Goal: Task Accomplishment & Management: Use online tool/utility

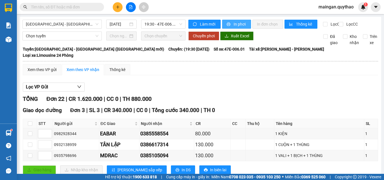
click at [231, 26] on button "In phơi" at bounding box center [236, 24] width 29 height 9
click at [141, 3] on div at bounding box center [131, 7] width 42 height 10
click at [243, 26] on span "In phơi" at bounding box center [240, 24] width 13 height 6
click at [89, 26] on span "[GEOGRAPHIC_DATA] - [GEOGRAPHIC_DATA] ([GEOGRAPHIC_DATA] mới)" at bounding box center [62, 24] width 73 height 8
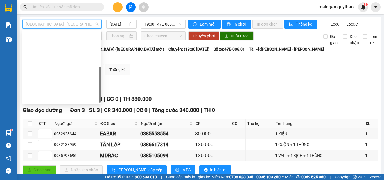
click at [53, 131] on div "Đắk Lắk - [GEOGRAPHIC_DATA] ([GEOGRAPHIC_DATA] mới)" at bounding box center [62, 134] width 72 height 6
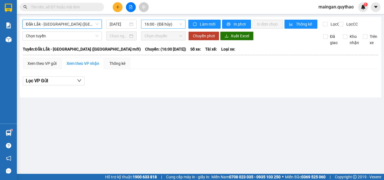
click at [163, 26] on span "16:00 - (Đã hủy)" at bounding box center [164, 24] width 38 height 8
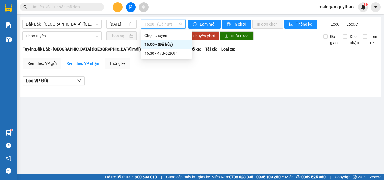
drag, startPoint x: 160, startPoint y: 46, endPoint x: 161, endPoint y: 52, distance: 6.2
click at [161, 51] on div "Chọn chuyến 16:00 - (Đã hủy) 16:30 - 47B-029.94" at bounding box center [166, 44] width 51 height 27
click at [161, 53] on div "16:30 - 47B-029.94" at bounding box center [167, 53] width 44 height 6
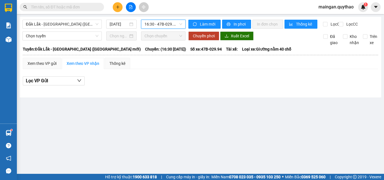
drag, startPoint x: 108, startPoint y: 23, endPoint x: 115, endPoint y: 29, distance: 9.4
click at [109, 23] on div "[DATE]" at bounding box center [121, 24] width 30 height 9
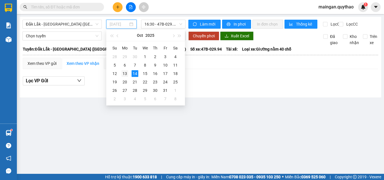
click at [124, 75] on div "13" at bounding box center [124, 73] width 7 height 7
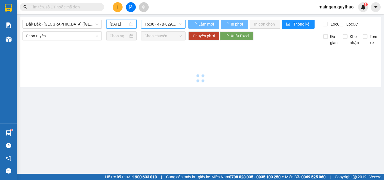
type input "[DATE]"
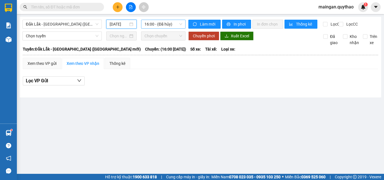
drag, startPoint x: 159, startPoint y: 23, endPoint x: 162, endPoint y: 39, distance: 15.9
click at [159, 23] on span "16:00 - (Đã hủy)" at bounding box center [164, 24] width 38 height 8
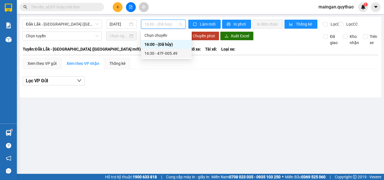
click at [162, 51] on div "16:30 - 47F-005.49" at bounding box center [167, 53] width 44 height 6
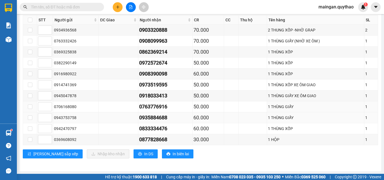
scroll to position [156, 0]
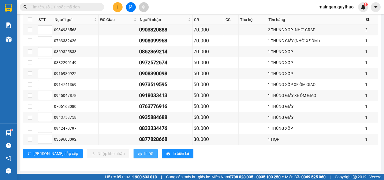
click at [144, 154] on span "In DS" at bounding box center [148, 154] width 9 height 6
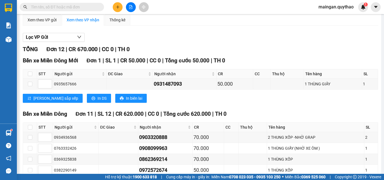
scroll to position [0, 0]
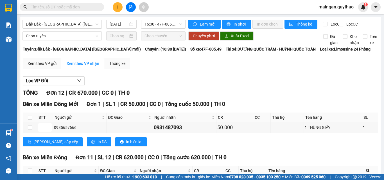
drag, startPoint x: 89, startPoint y: 20, endPoint x: 82, endPoint y: 46, distance: 27.4
click at [89, 21] on div "Đắk Lắk - [GEOGRAPHIC_DATA] ([GEOGRAPHIC_DATA] mới)" at bounding box center [61, 24] width 79 height 9
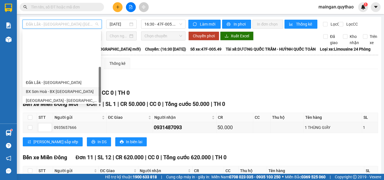
scroll to position [81, 0]
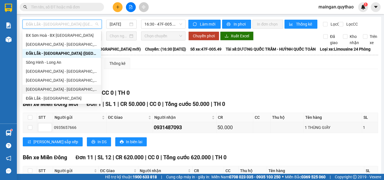
click at [53, 90] on div "[GEOGRAPHIC_DATA] - [GEOGRAPHIC_DATA]" at bounding box center [62, 89] width 72 height 6
type input "[DATE]"
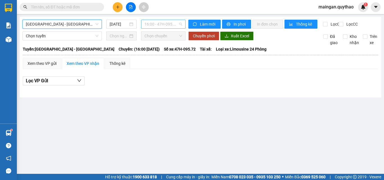
drag, startPoint x: 159, startPoint y: 24, endPoint x: 152, endPoint y: 45, distance: 22.5
click at [159, 24] on span "16:00 - 47H-095.72" at bounding box center [164, 24] width 38 height 8
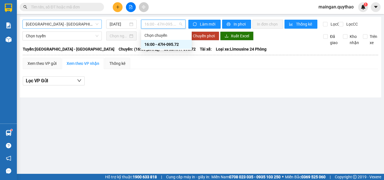
click at [53, 24] on span "[GEOGRAPHIC_DATA] - [GEOGRAPHIC_DATA]" at bounding box center [62, 24] width 73 height 8
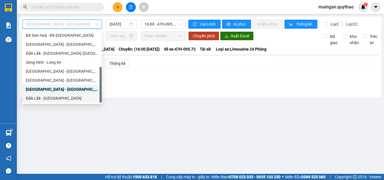
drag, startPoint x: 46, startPoint y: 98, endPoint x: 53, endPoint y: 97, distance: 7.0
click at [46, 99] on div "Đắk Lắk - [GEOGRAPHIC_DATA]" at bounding box center [62, 98] width 73 height 6
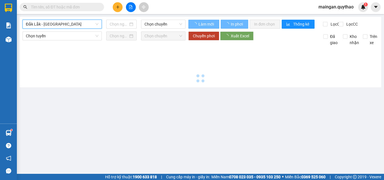
type input "[DATE]"
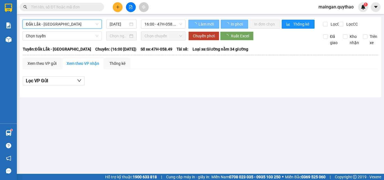
click at [161, 29] on div "[GEOGRAPHIC_DATA] - [GEOGRAPHIC_DATA] - [GEOGRAPHIC_DATA] [DATE] 16:00 - 47H-05…" at bounding box center [103, 24] width 163 height 9
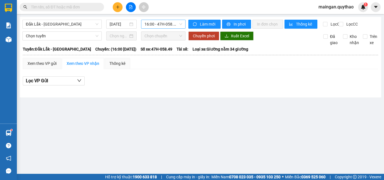
drag, startPoint x: 161, startPoint y: 25, endPoint x: 153, endPoint y: 39, distance: 16.8
click at [161, 25] on span "16:00 - 47H-058.49" at bounding box center [164, 24] width 38 height 8
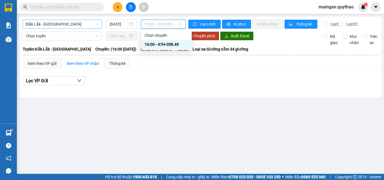
click at [56, 24] on span "Đắk Lắk - [GEOGRAPHIC_DATA]" at bounding box center [62, 24] width 73 height 8
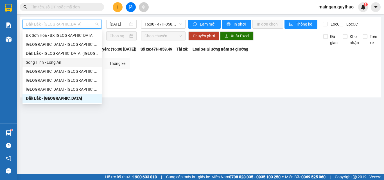
click at [40, 63] on div "Sông Hinh - Long An" at bounding box center [62, 62] width 73 height 6
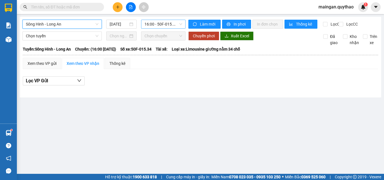
click at [168, 22] on span "16:00 - 50F-015.34" at bounding box center [164, 24] width 38 height 8
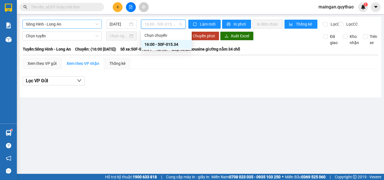
click at [75, 24] on span "Sông Hinh - Long An" at bounding box center [62, 24] width 73 height 8
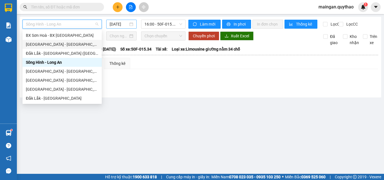
click at [130, 26] on div "[DATE]" at bounding box center [122, 24] width 24 height 6
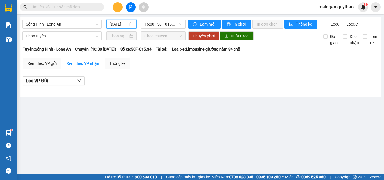
scroll to position [0, 1]
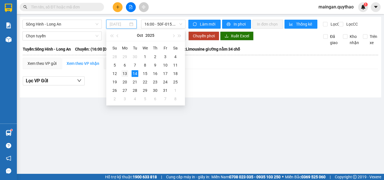
click at [127, 75] on div "13" at bounding box center [124, 73] width 7 height 7
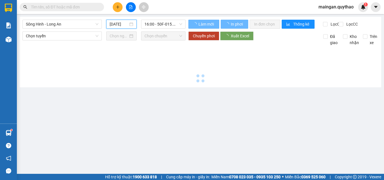
type input "[DATE]"
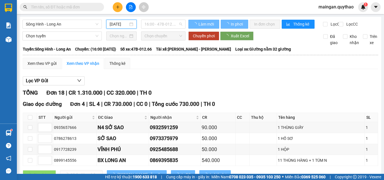
drag, startPoint x: 161, startPoint y: 23, endPoint x: 167, endPoint y: 63, distance: 41.0
click at [161, 23] on span "16:00 - 47B-012.66" at bounding box center [164, 24] width 38 height 8
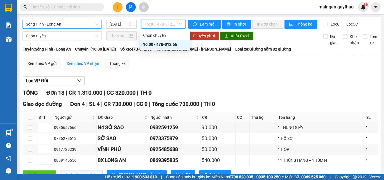
click at [76, 28] on span "Sông Hinh - Long An" at bounding box center [62, 24] width 73 height 8
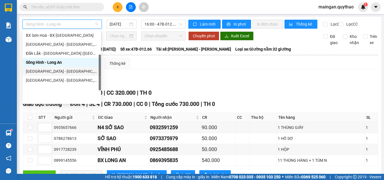
scroll to position [53, 0]
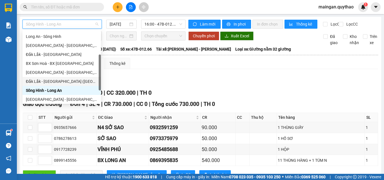
click at [53, 82] on div "Đắk Lắk - [GEOGRAPHIC_DATA] ([GEOGRAPHIC_DATA] mới)" at bounding box center [62, 81] width 72 height 6
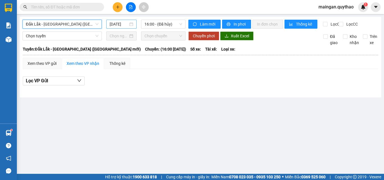
click at [127, 24] on input "[DATE]" at bounding box center [119, 24] width 19 height 6
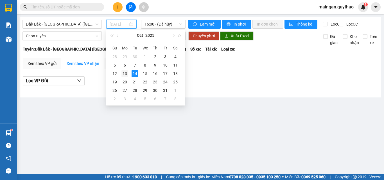
click at [124, 75] on div "13" at bounding box center [124, 73] width 7 height 7
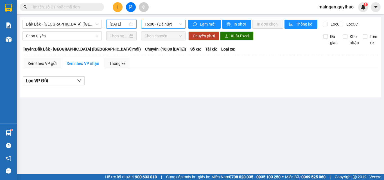
click at [157, 23] on span "16:00 - (Đã hủy)" at bounding box center [164, 24] width 38 height 8
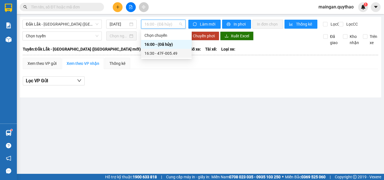
click at [166, 54] on div "16:30 - 47F-005.49" at bounding box center [167, 53] width 44 height 6
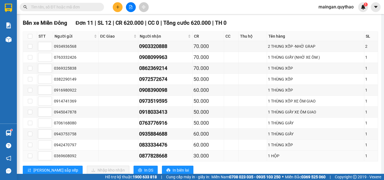
scroll to position [156, 0]
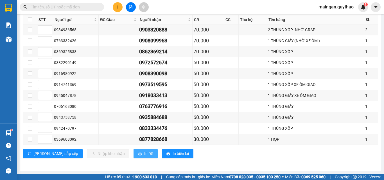
click at [144, 156] on span "In DS" at bounding box center [148, 154] width 9 height 6
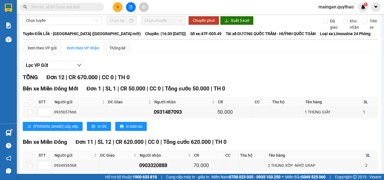
scroll to position [0, 0]
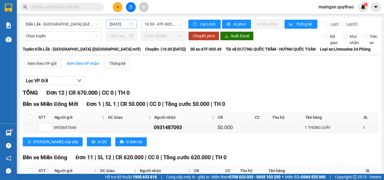
click at [116, 22] on input "[DATE]" at bounding box center [119, 24] width 19 height 6
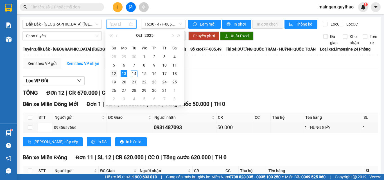
click at [115, 73] on div "12" at bounding box center [114, 73] width 7 height 7
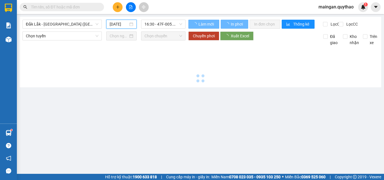
type input "[DATE]"
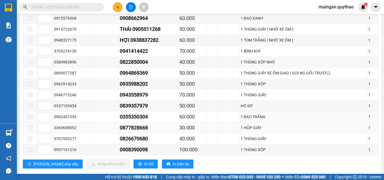
scroll to position [147, 0]
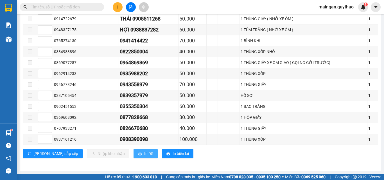
click at [144, 156] on span "In DS" at bounding box center [148, 154] width 9 height 6
click at [134, 151] on button "In DS" at bounding box center [146, 153] width 24 height 9
